Goal: Transaction & Acquisition: Purchase product/service

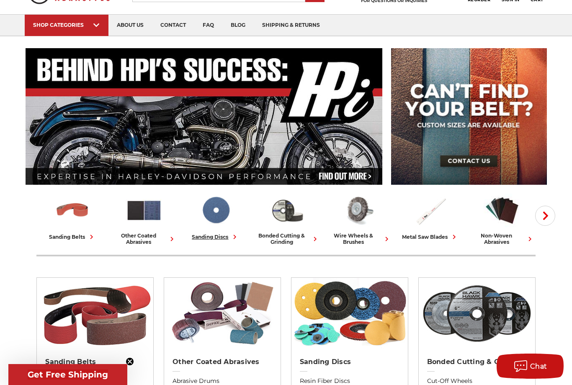
scroll to position [44, 0]
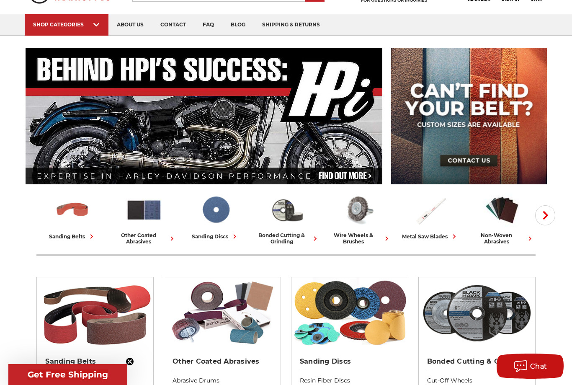
click at [212, 214] on img at bounding box center [215, 210] width 37 height 36
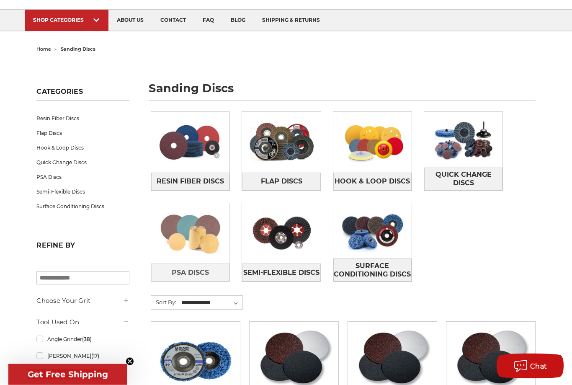
scroll to position [49, 0]
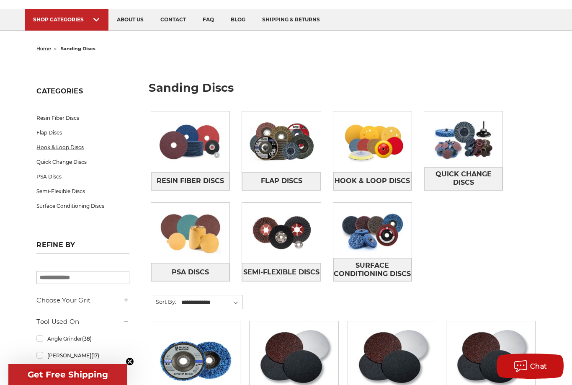
click at [59, 146] on link "Hook & Loop Discs" at bounding box center [82, 147] width 93 height 15
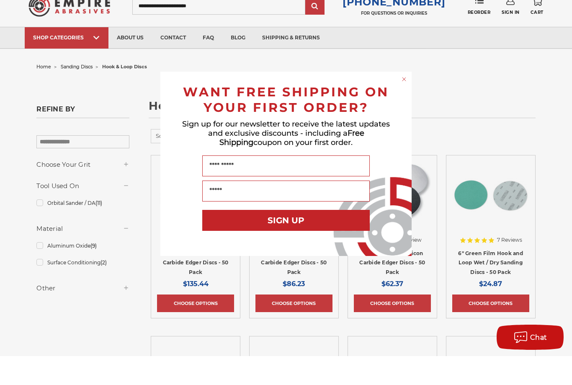
scroll to position [20, 0]
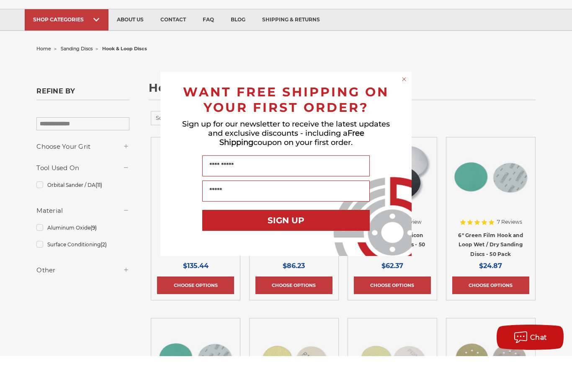
click at [403, 104] on circle "Close dialog" at bounding box center [404, 108] width 8 height 8
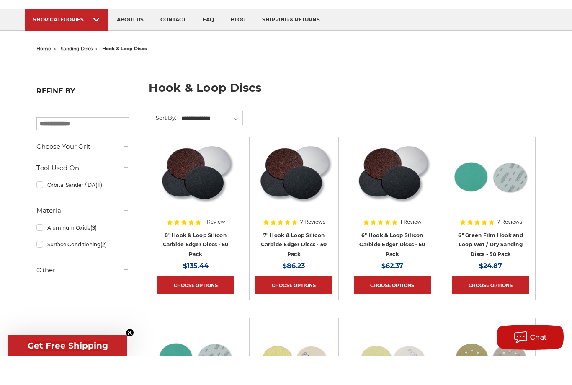
scroll to position [49, 0]
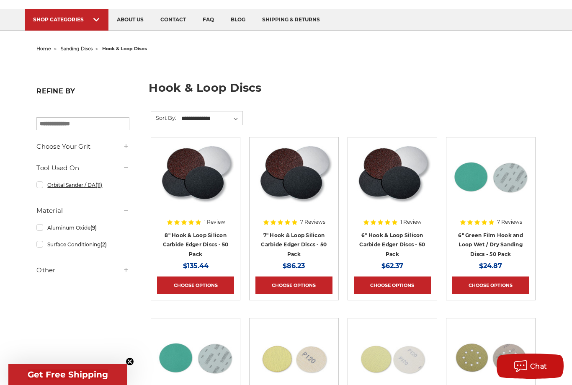
click at [83, 186] on link "Orbital Sander / DA (11)" at bounding box center [82, 185] width 93 height 15
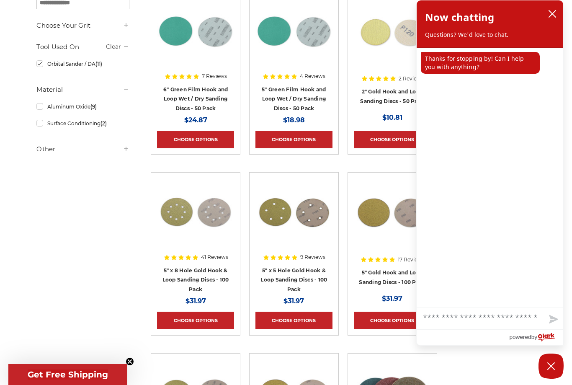
scroll to position [193, 0]
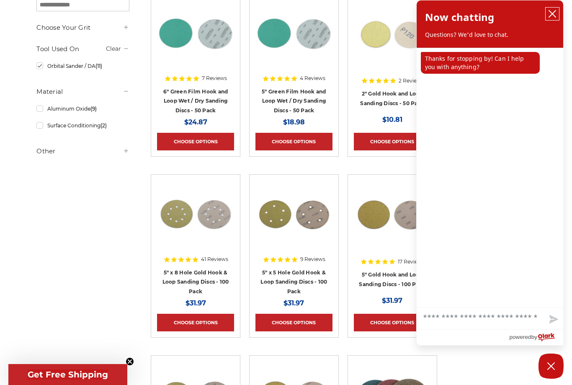
click at [551, 16] on icon "close chatbox" at bounding box center [552, 13] width 7 height 7
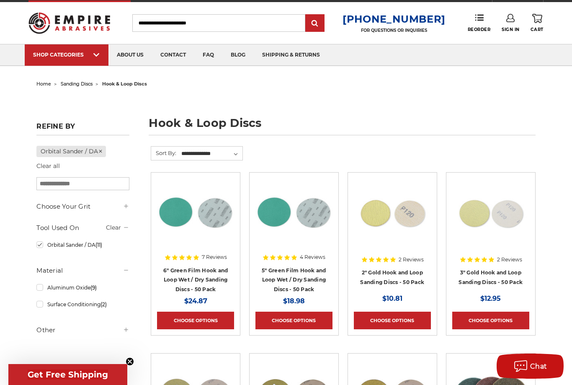
scroll to position [0, 0]
